Goal: Check status: Check status

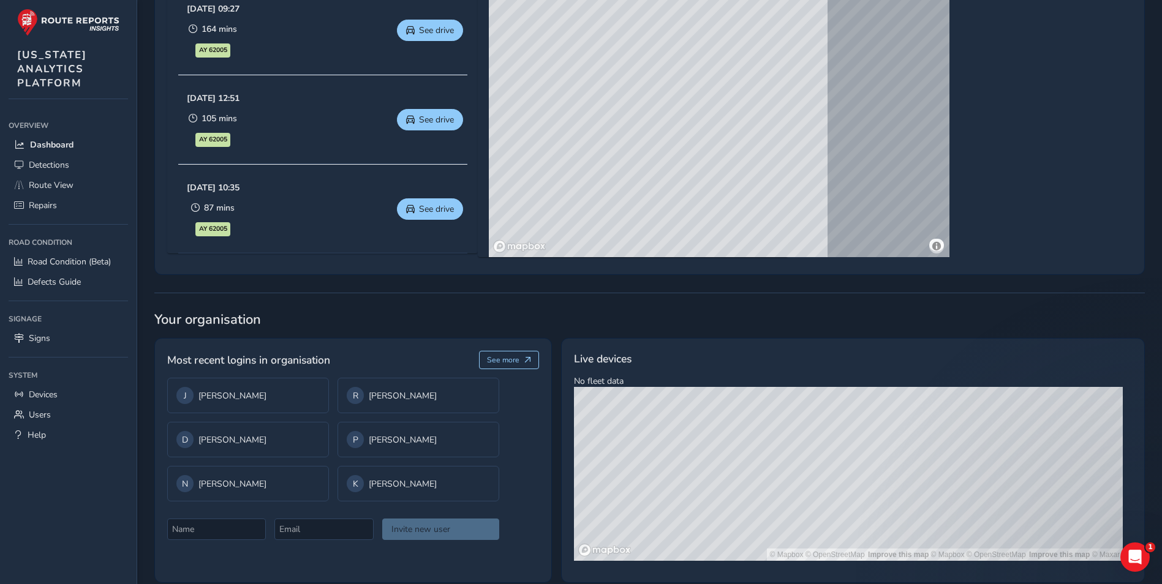
scroll to position [719, 0]
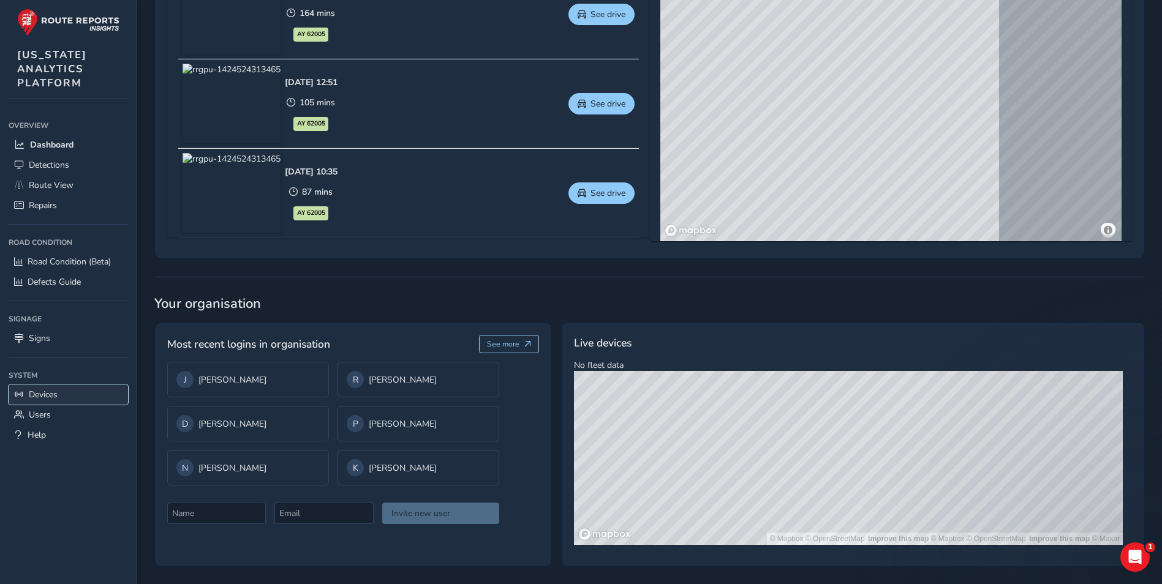
click at [57, 393] on span "Devices" at bounding box center [43, 395] width 29 height 12
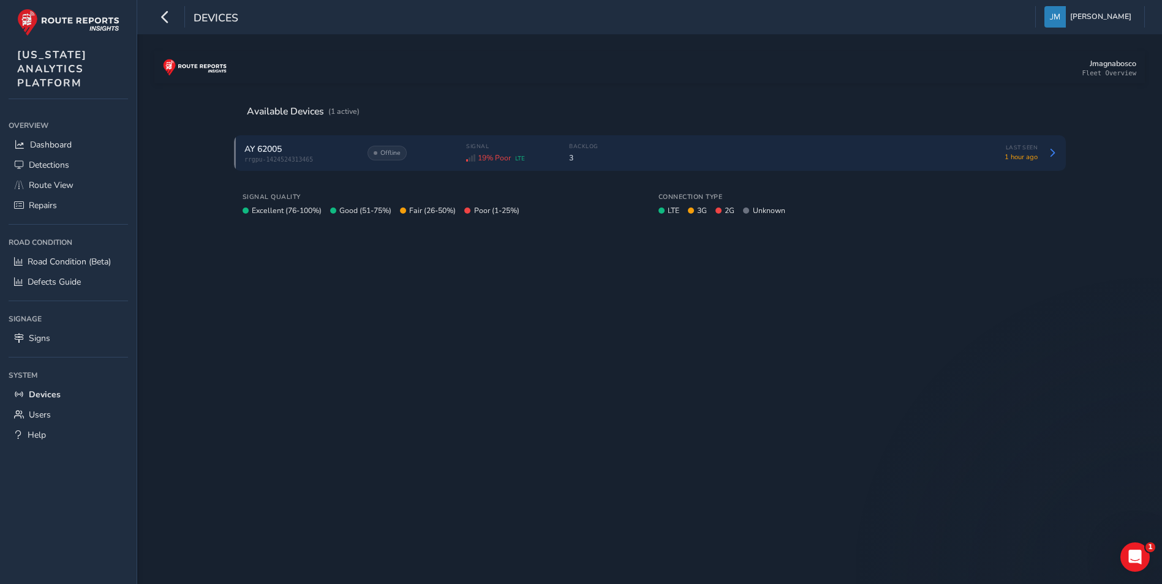
click at [308, 151] on div "AY 62005" at bounding box center [299, 149] width 110 height 12
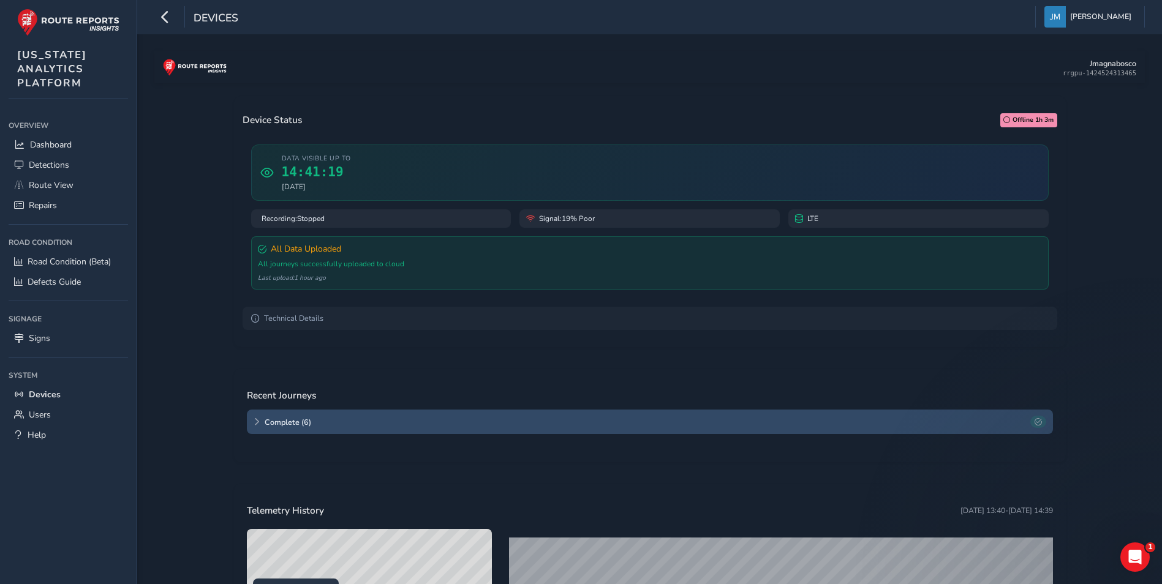
click at [399, 424] on span "Complete ( 6 )" at bounding box center [645, 422] width 761 height 10
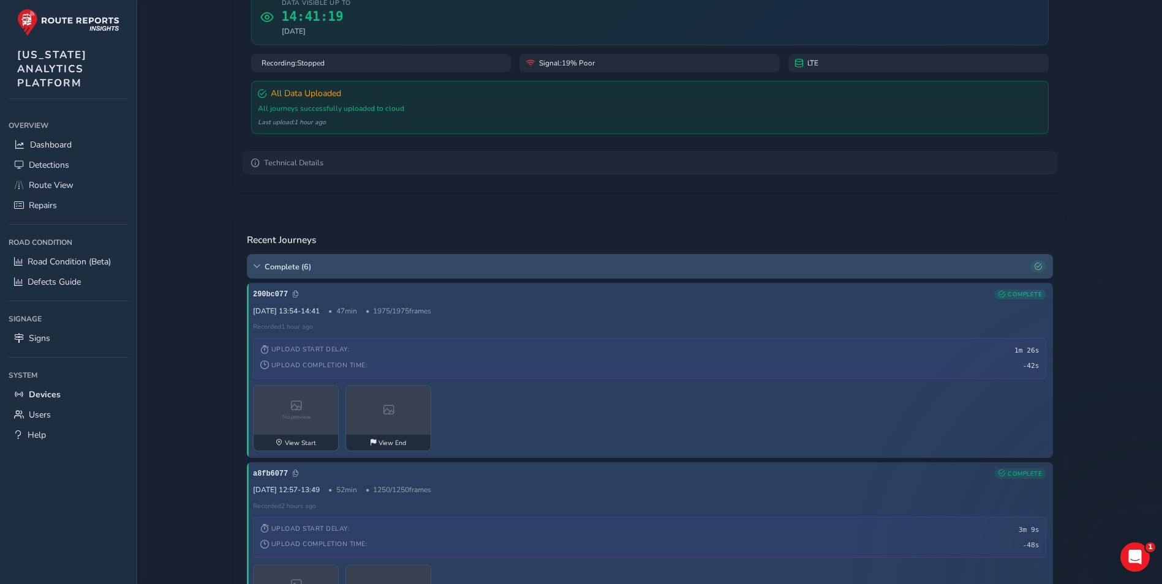
scroll to position [184, 0]
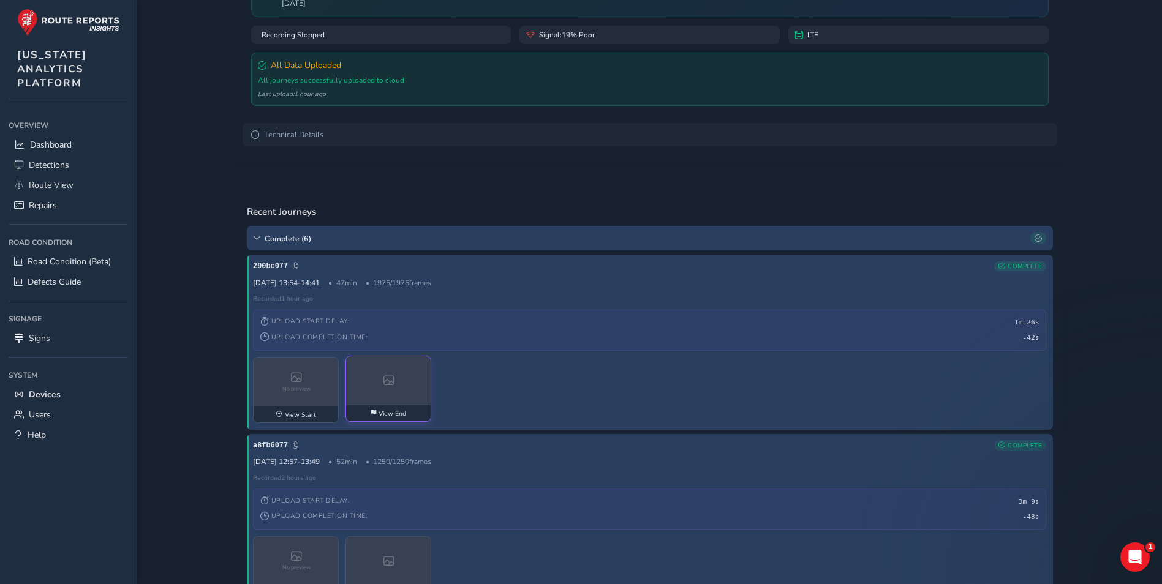
click at [406, 390] on div at bounding box center [389, 380] width 86 height 49
click at [47, 149] on span "Dashboard" at bounding box center [51, 145] width 42 height 12
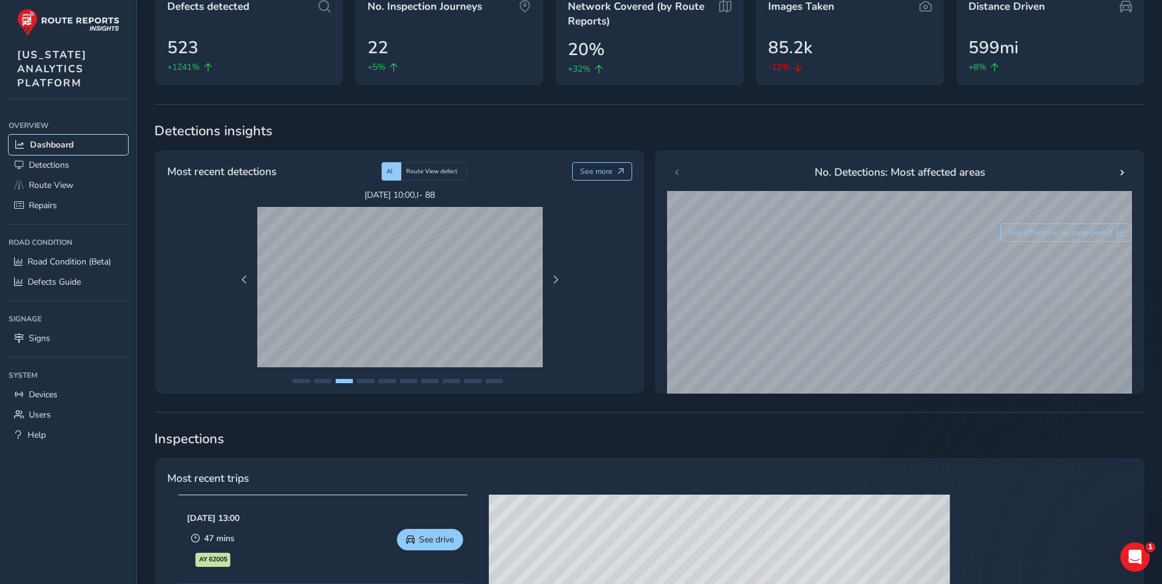
scroll to position [122, 0]
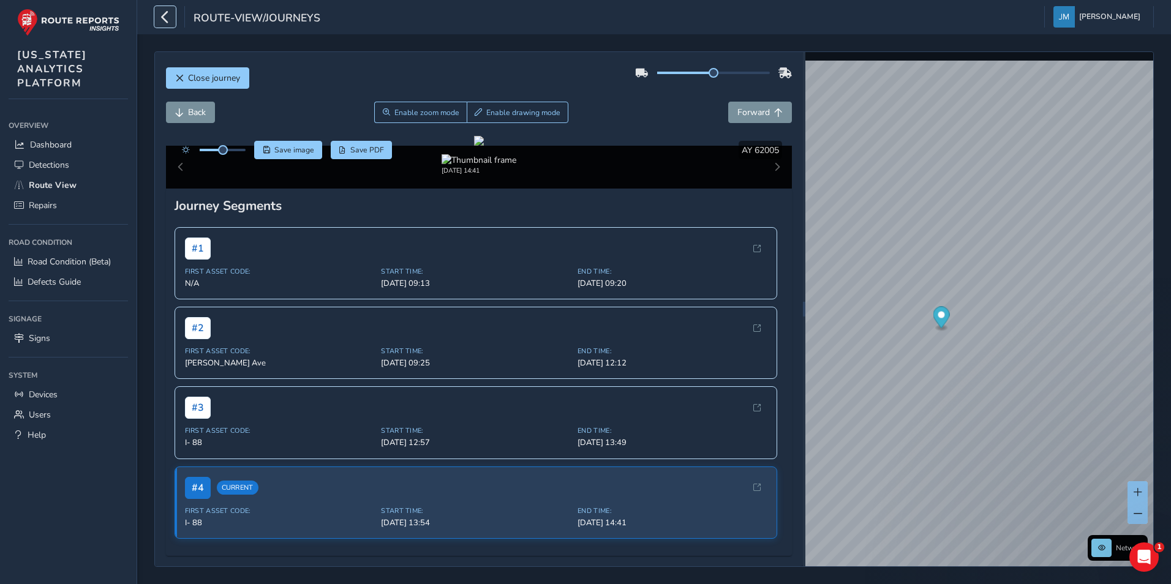
click at [162, 12] on icon "button" at bounding box center [165, 16] width 13 height 21
